Goal: Transaction & Acquisition: Subscribe to service/newsletter

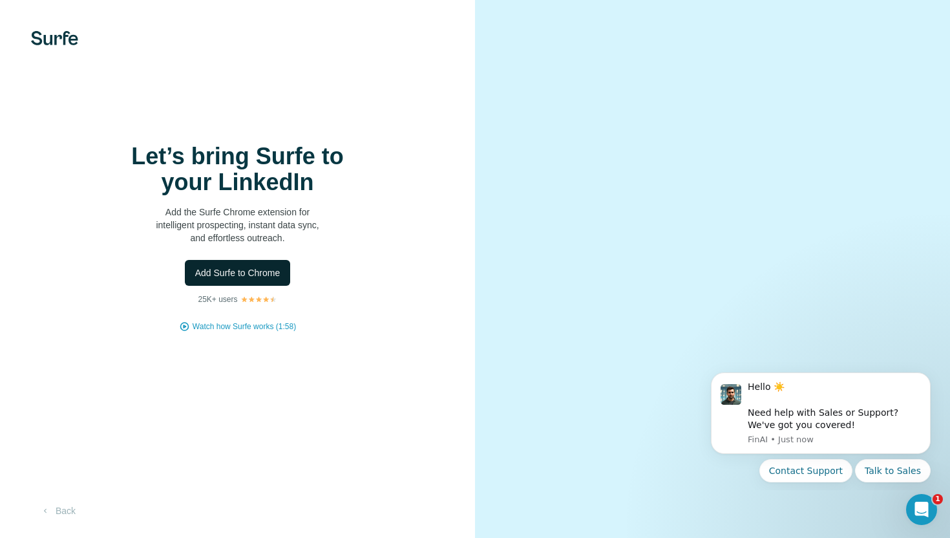
click at [255, 277] on span "Add Surfe to Chrome" at bounding box center [237, 272] width 85 height 13
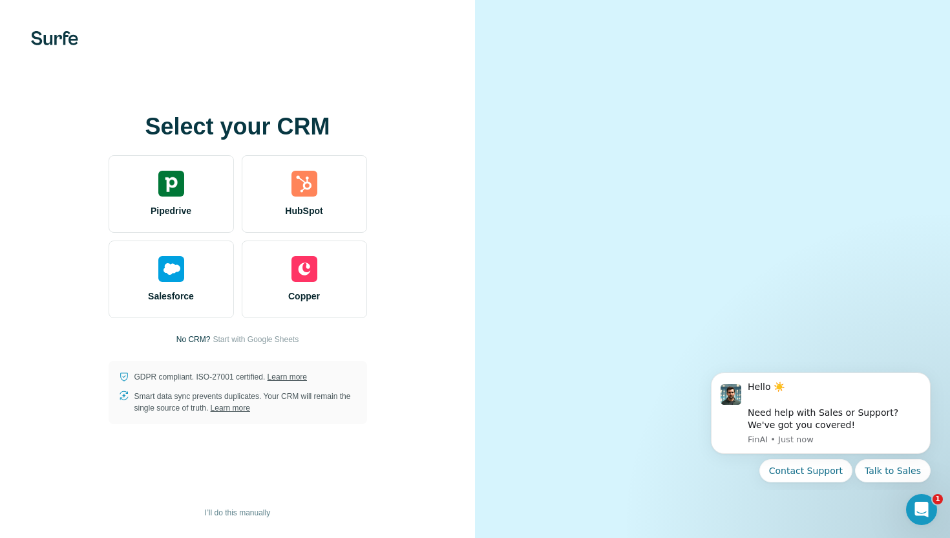
drag, startPoint x: 816, startPoint y: 59, endPoint x: 814, endPoint y: 37, distance: 22.1
click at [816, 168] on video at bounding box center [712, 269] width 403 height 202
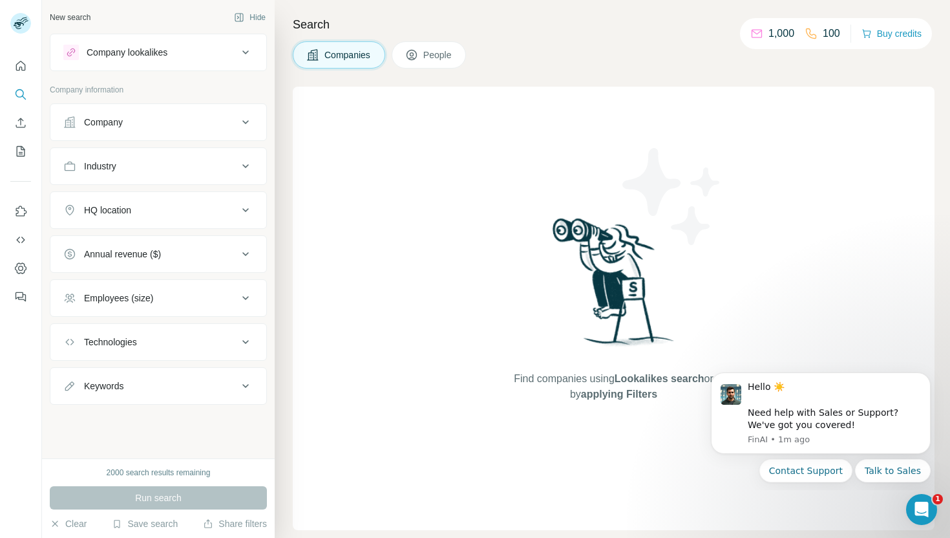
click at [201, 42] on button "Company lookalikes" at bounding box center [158, 52] width 216 height 31
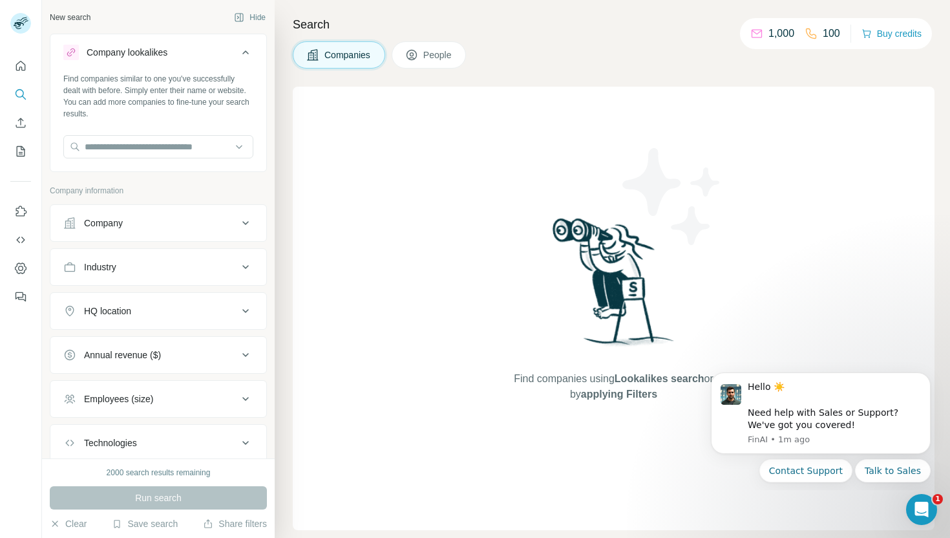
click at [193, 50] on div "Company lookalikes" at bounding box center [150, 53] width 174 height 16
